Goal: Information Seeking & Learning: Learn about a topic

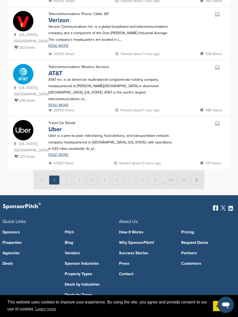
scroll to position [501, 0]
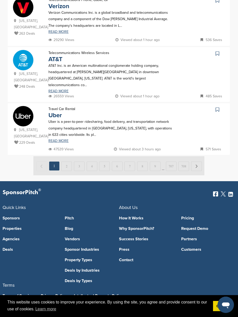
click at [188, 216] on link "Pricing" at bounding box center [208, 218] width 54 height 4
click at [8, 8] on div "New Jersey, USA 263 Deals Telecommunications Phone, Cable, ISP Verizon Verizon …" at bounding box center [119, 20] width 222 height 52
